Goal: Communication & Community: Answer question/provide support

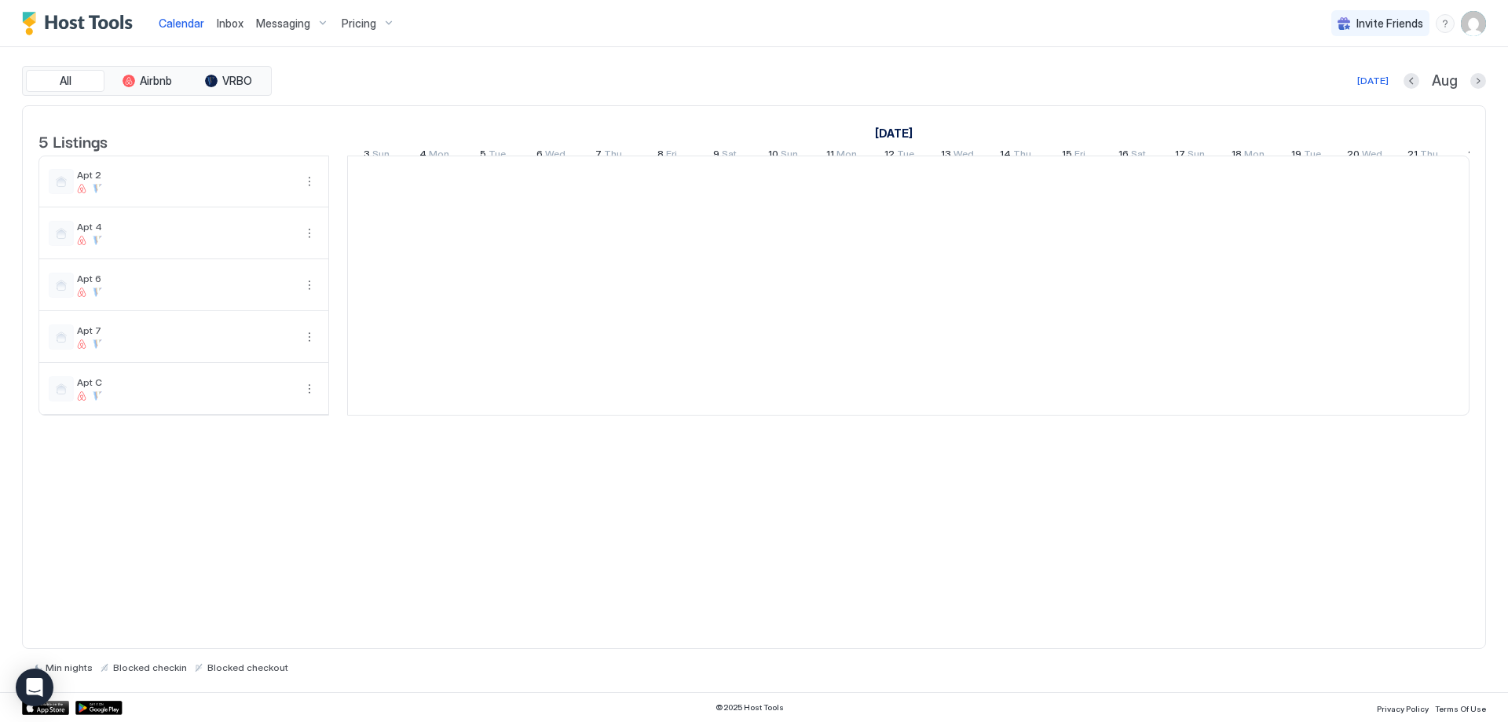
scroll to position [0, 872]
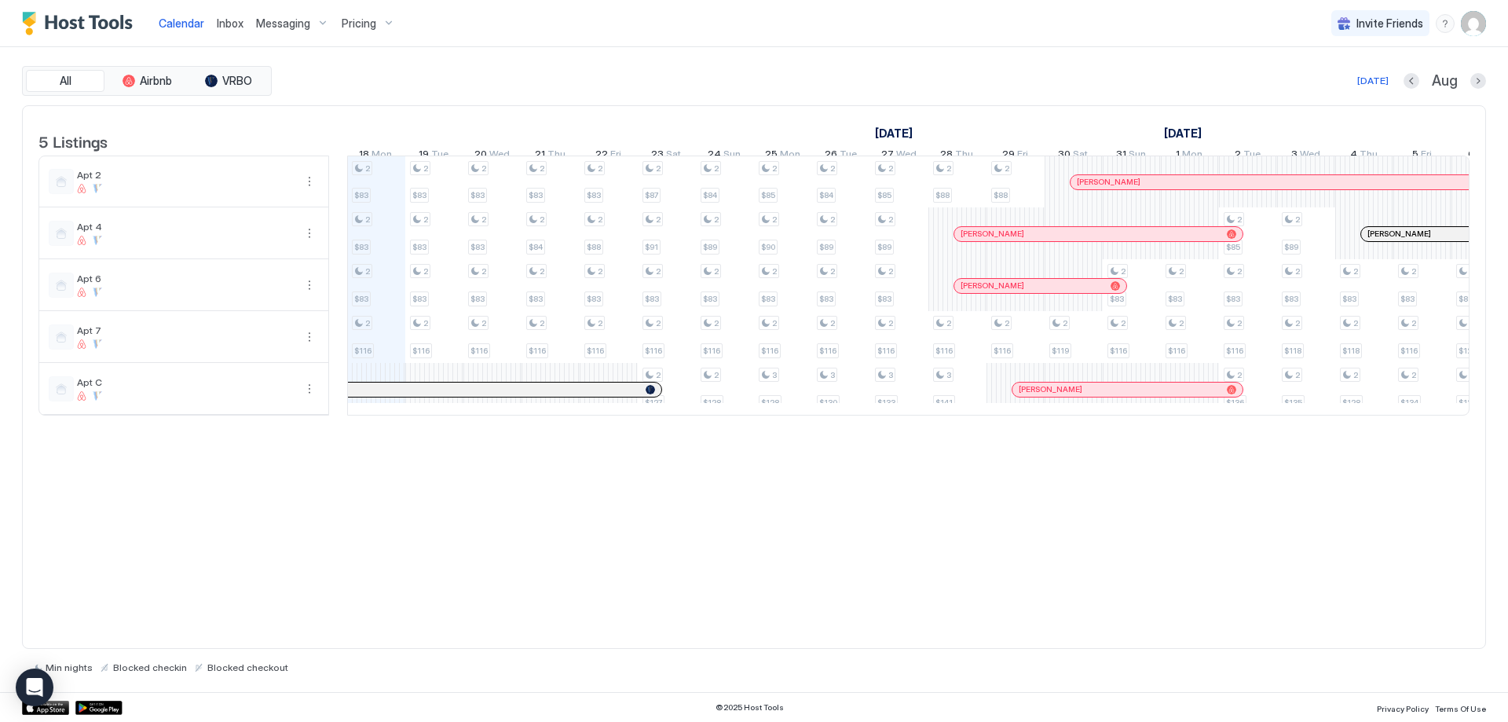
click at [233, 24] on span "Inbox" at bounding box center [230, 22] width 27 height 13
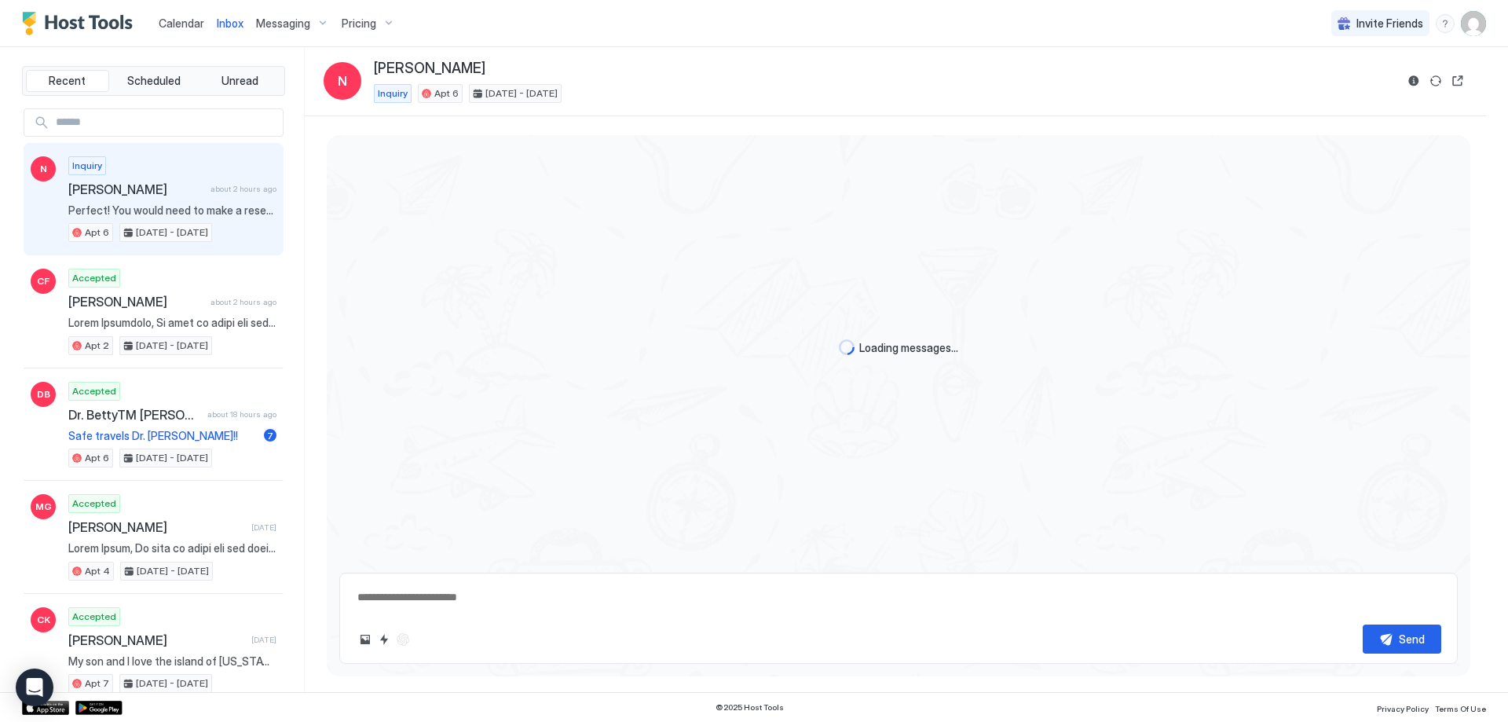
type textarea "*"
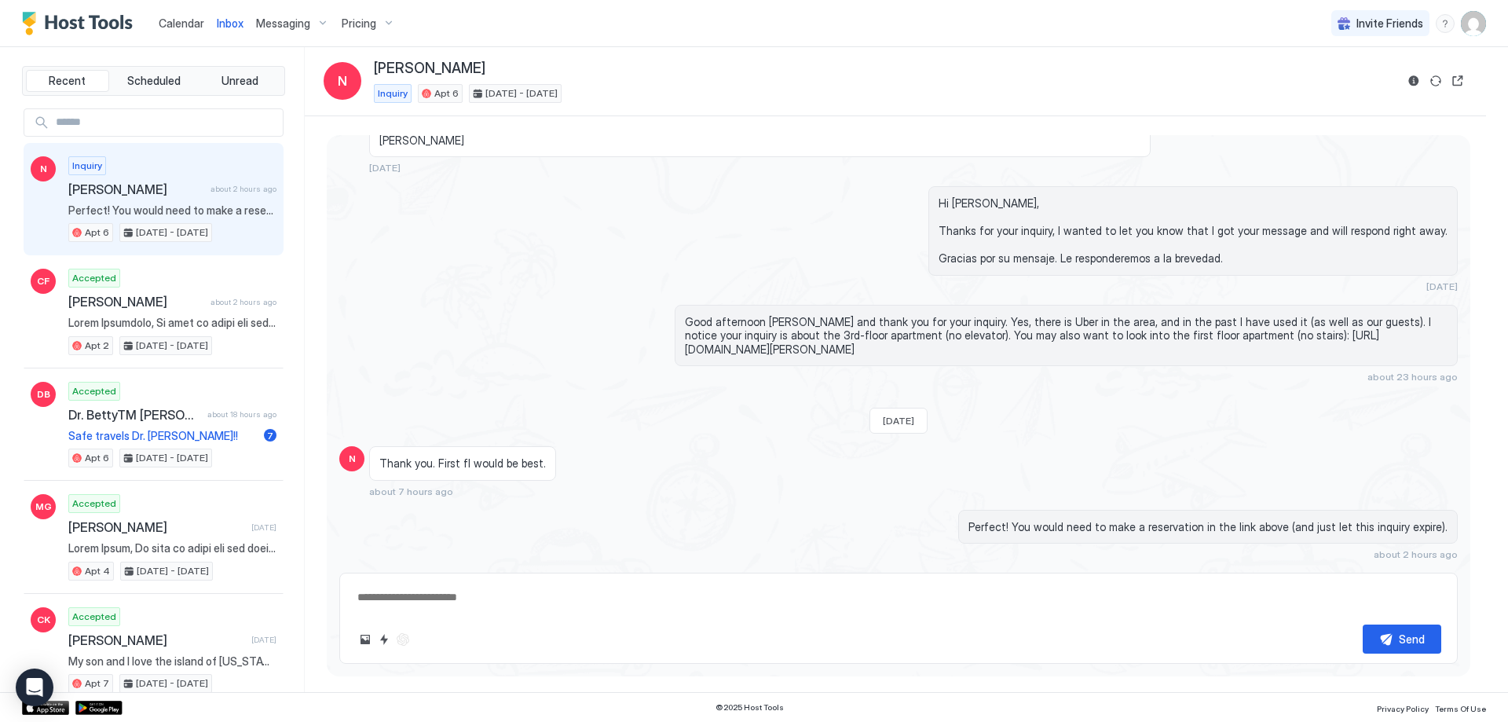
click at [473, 590] on textarea at bounding box center [898, 597] width 1085 height 29
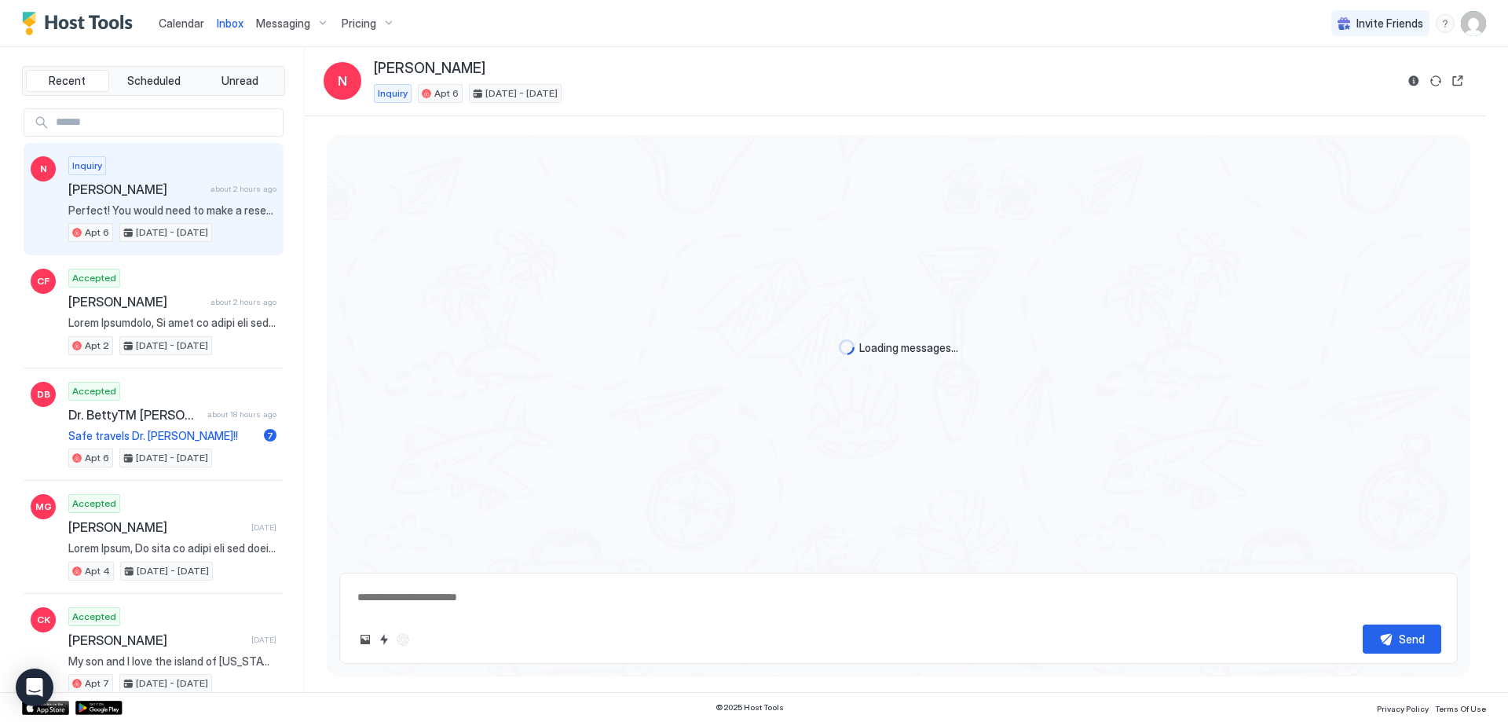
type textarea "*"
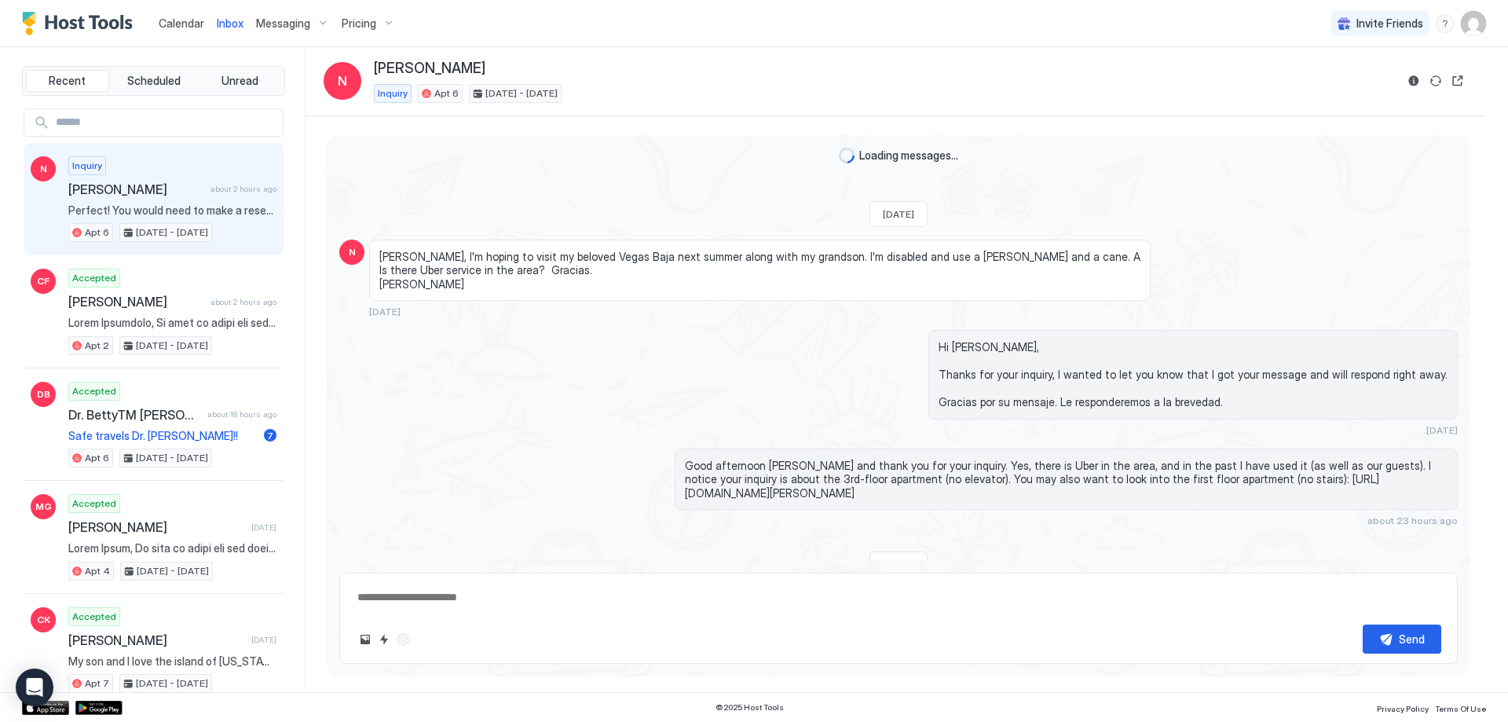
scroll to position [144, 0]
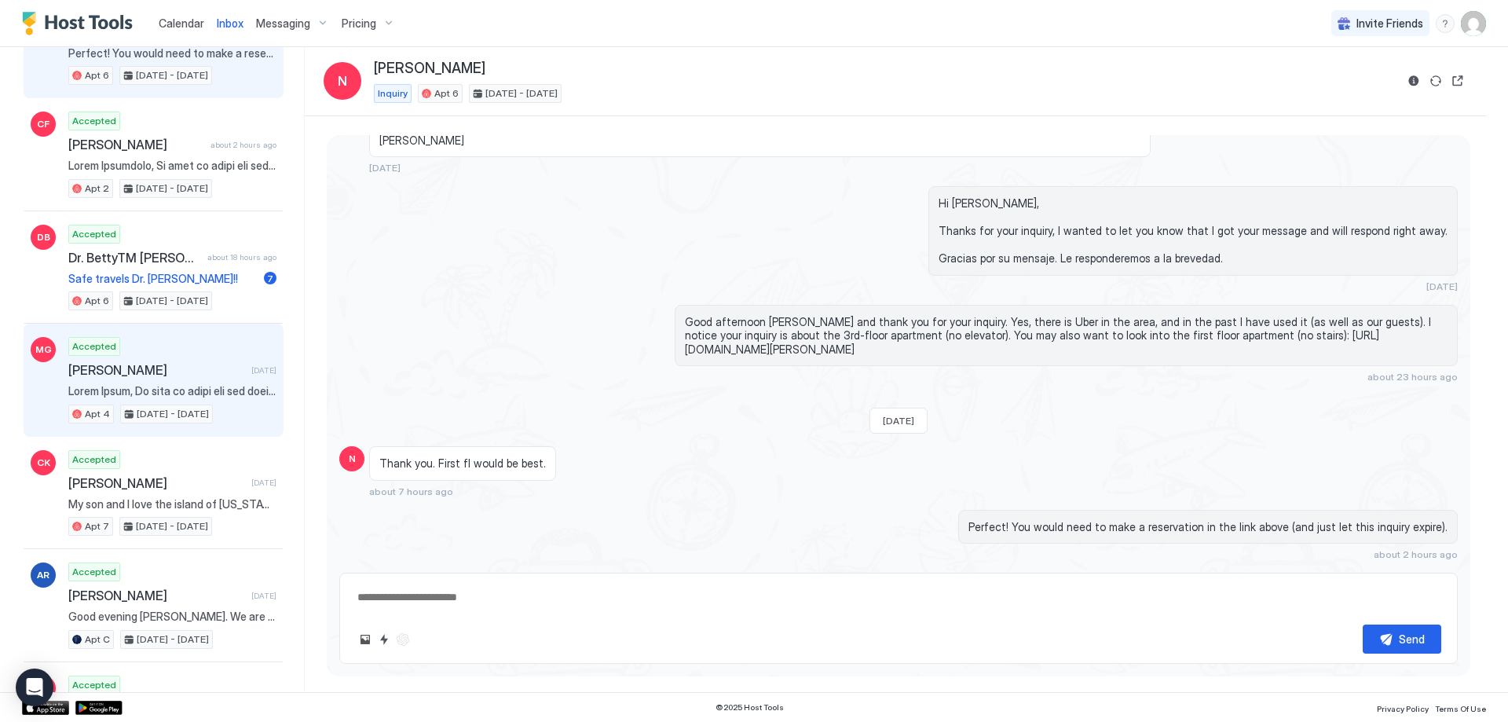
scroll to position [236, 0]
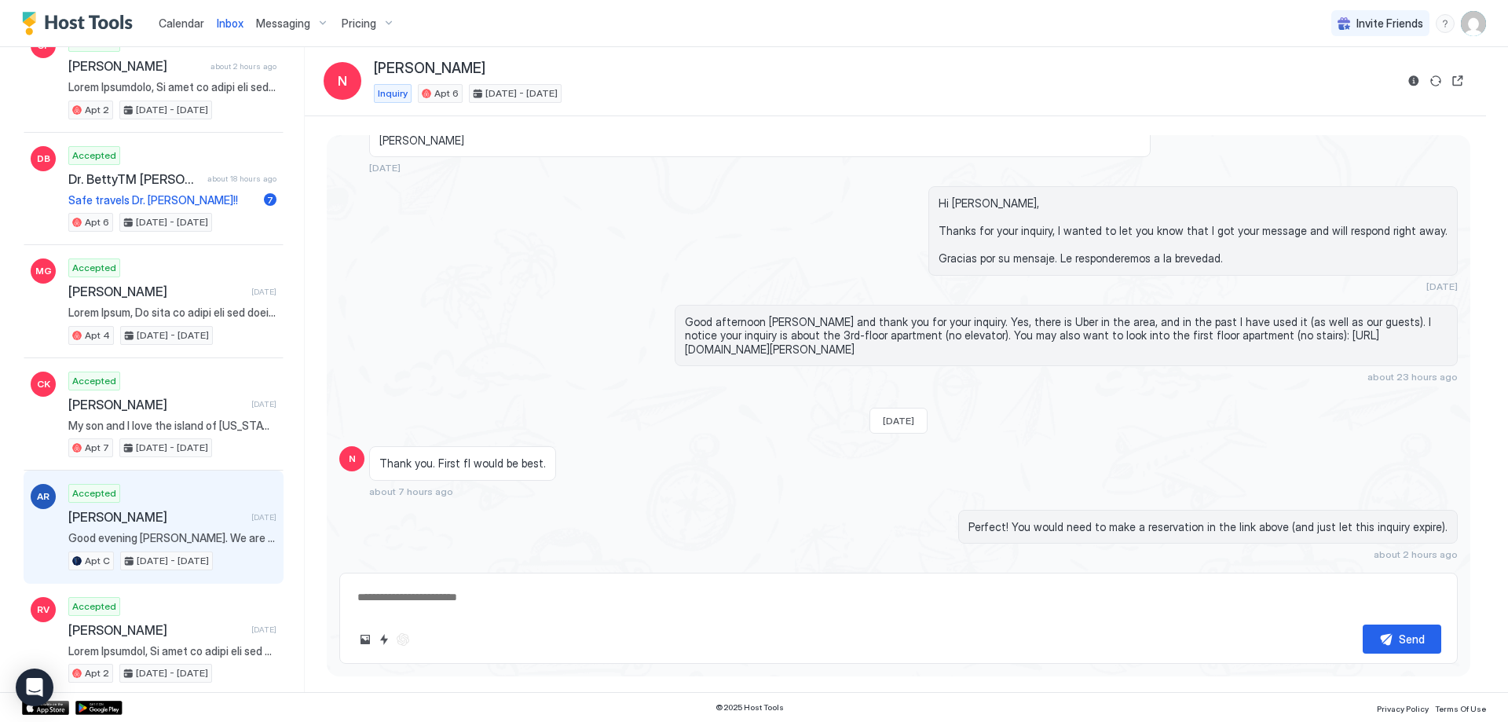
click at [199, 503] on div "Accepted [PERSON_NAME] [DATE] Good evening [PERSON_NAME]. We are still without …" at bounding box center [172, 527] width 208 height 86
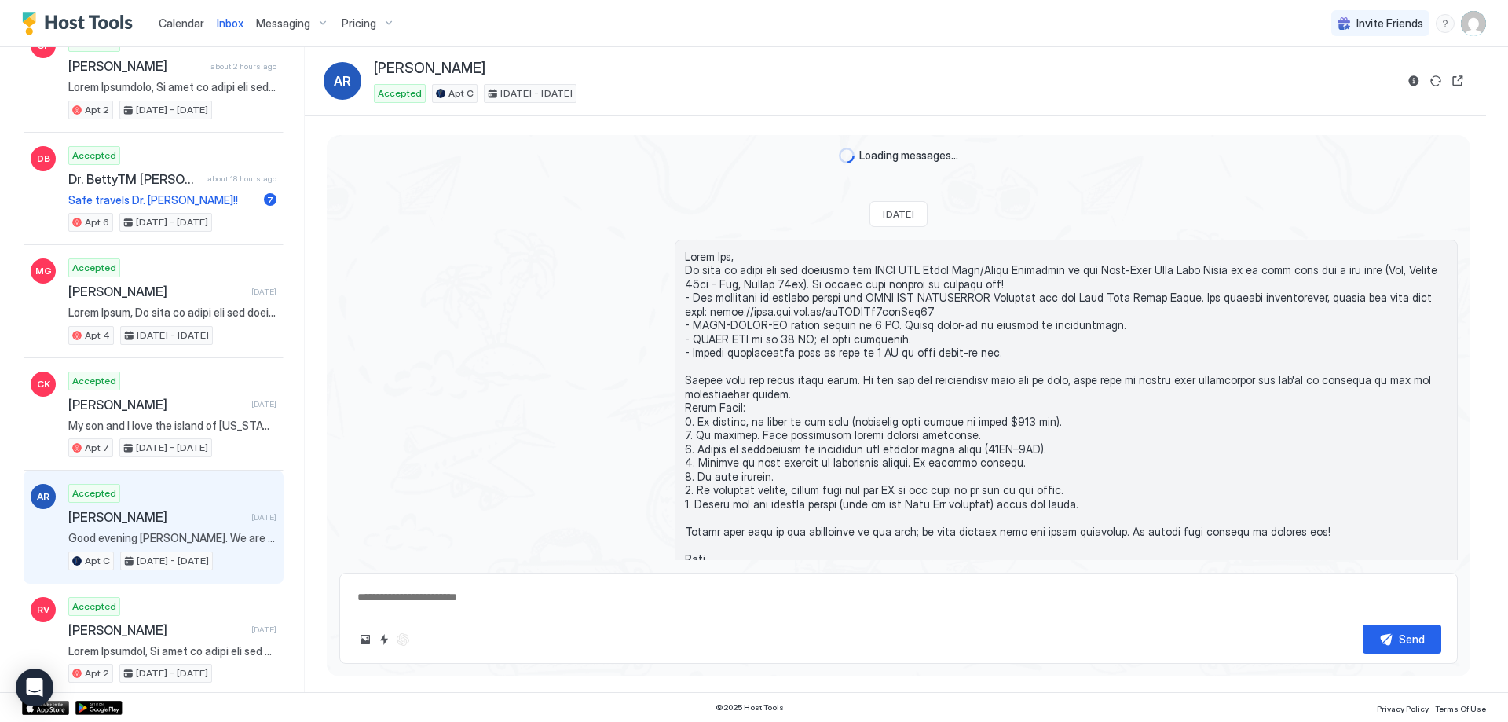
scroll to position [1942, 0]
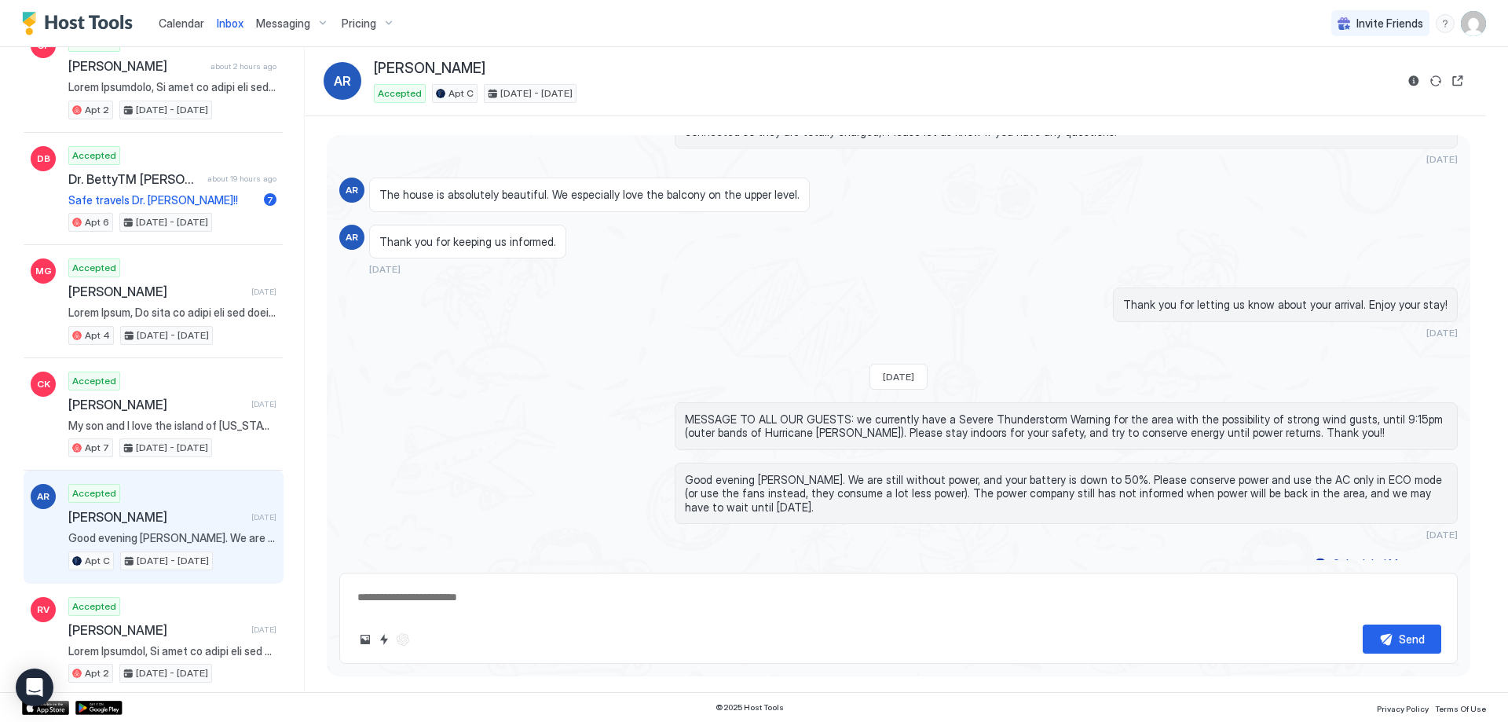
type textarea "*"
